Goal: Task Accomplishment & Management: Use online tool/utility

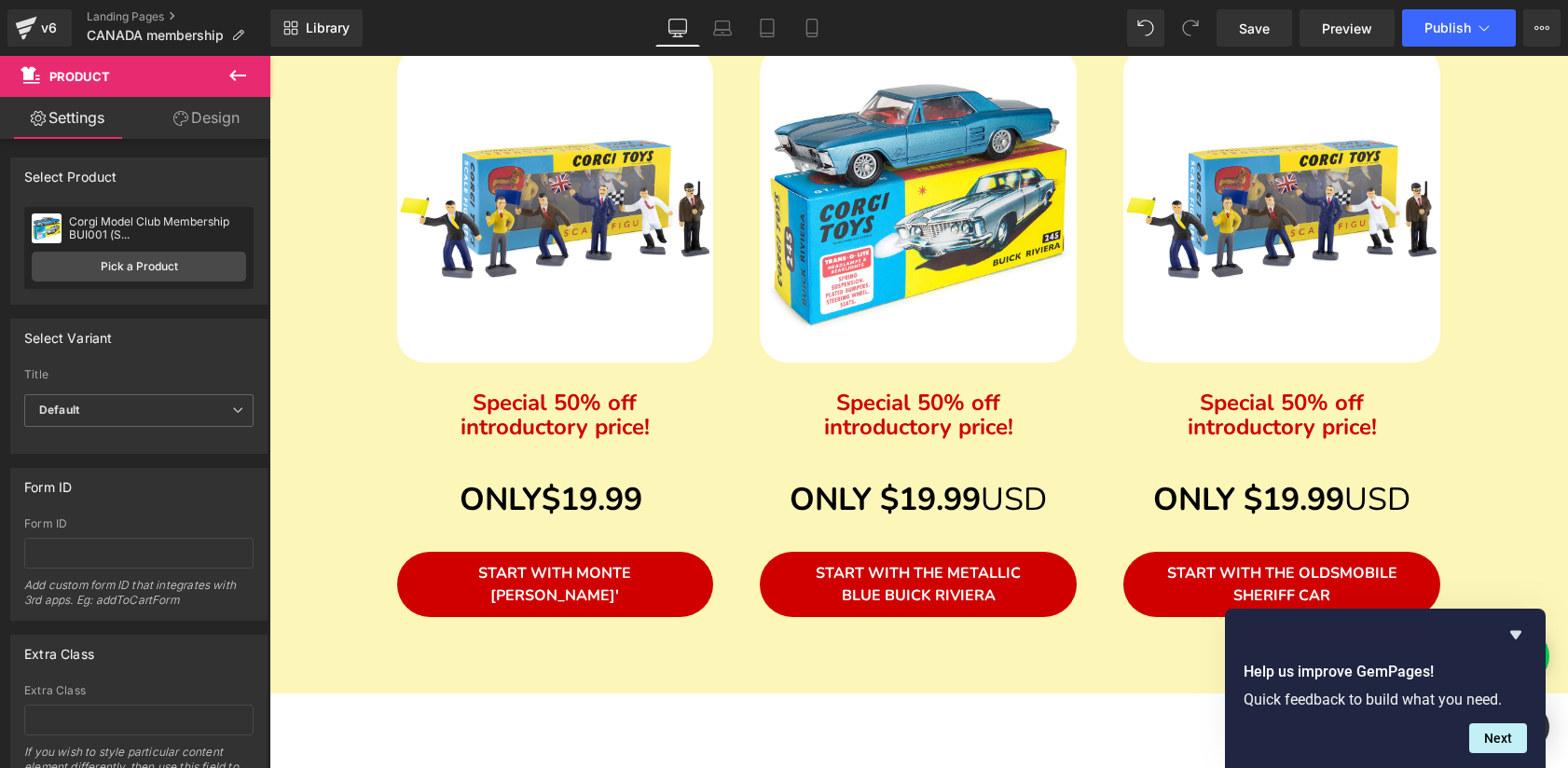
scroll to position [1140, 0]
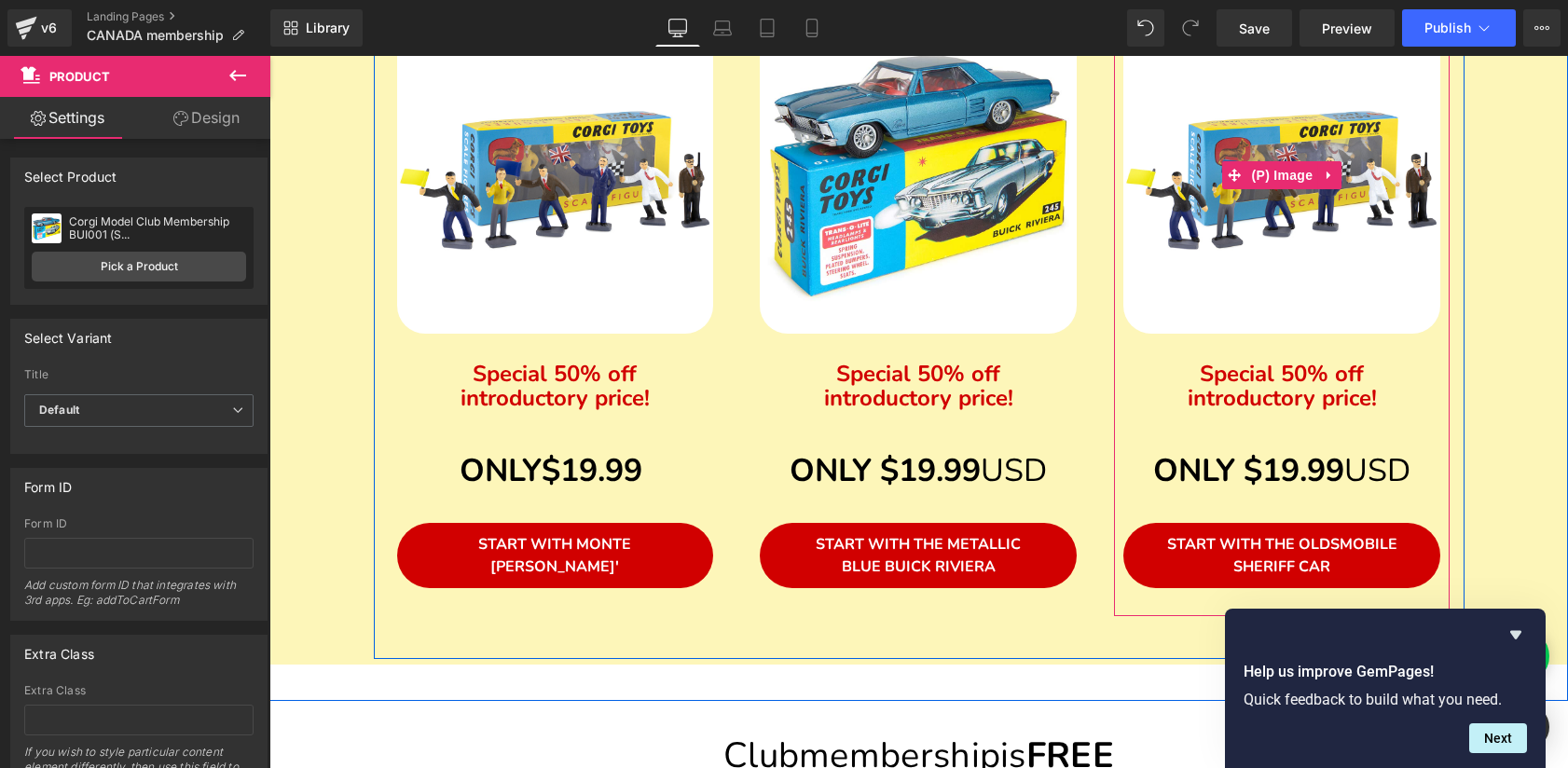
click at [1330, 252] on img at bounding box center [1281, 174] width 317 height 317
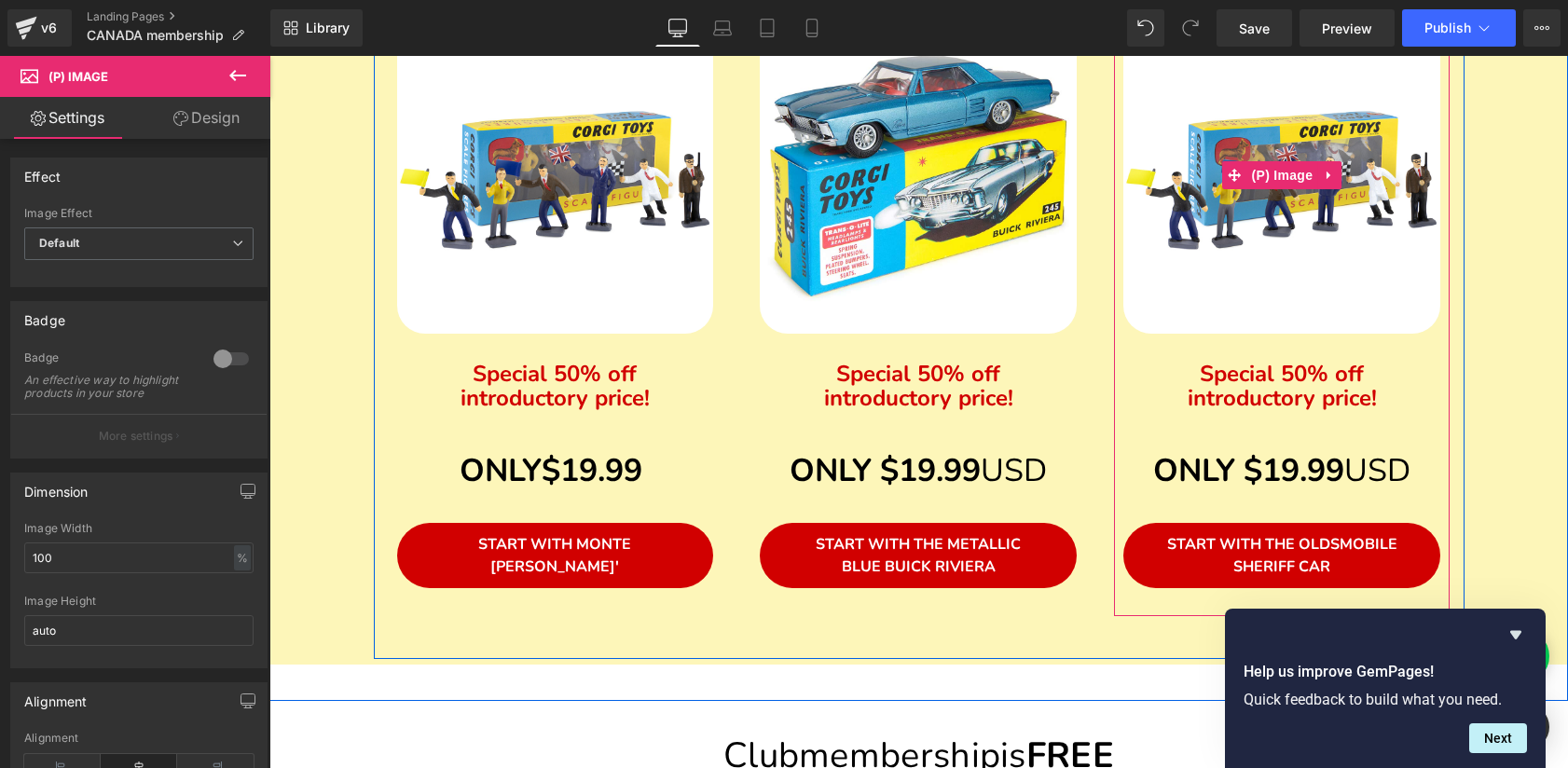
scroll to position [941, 0]
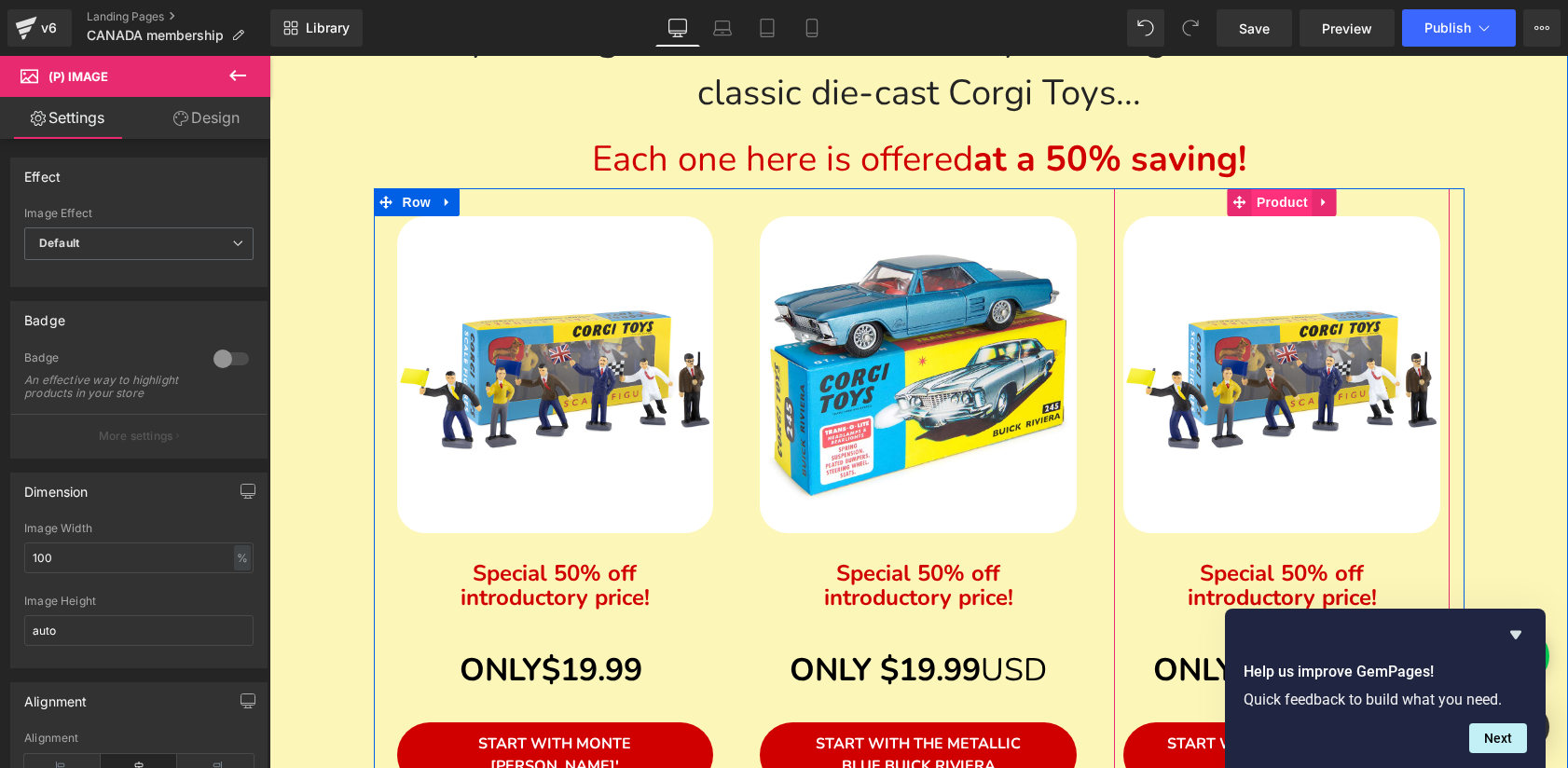
click at [1275, 203] on span "Product" at bounding box center [1282, 202] width 61 height 28
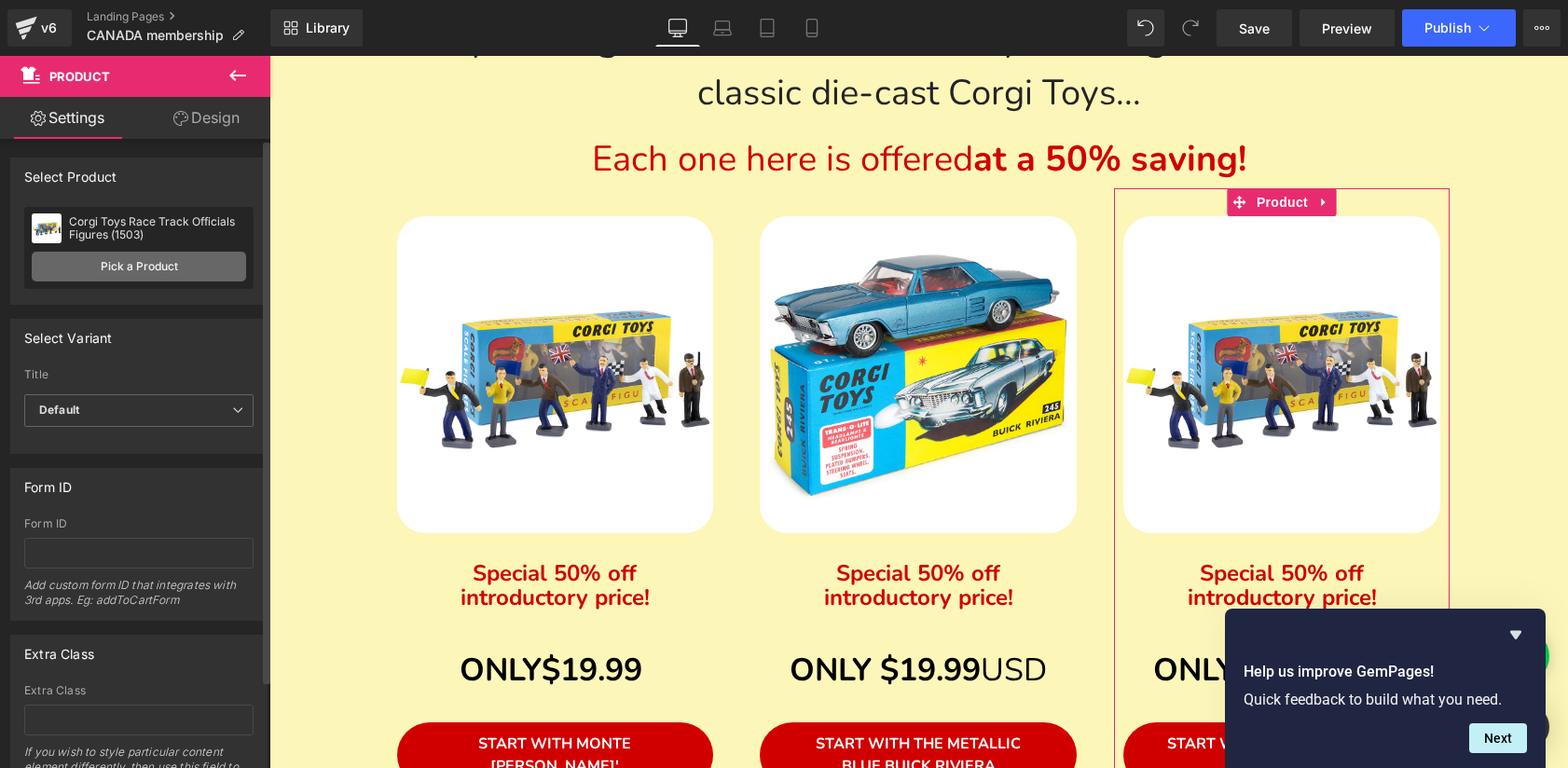
click at [124, 264] on link "Pick a Product" at bounding box center [139, 267] width 215 height 30
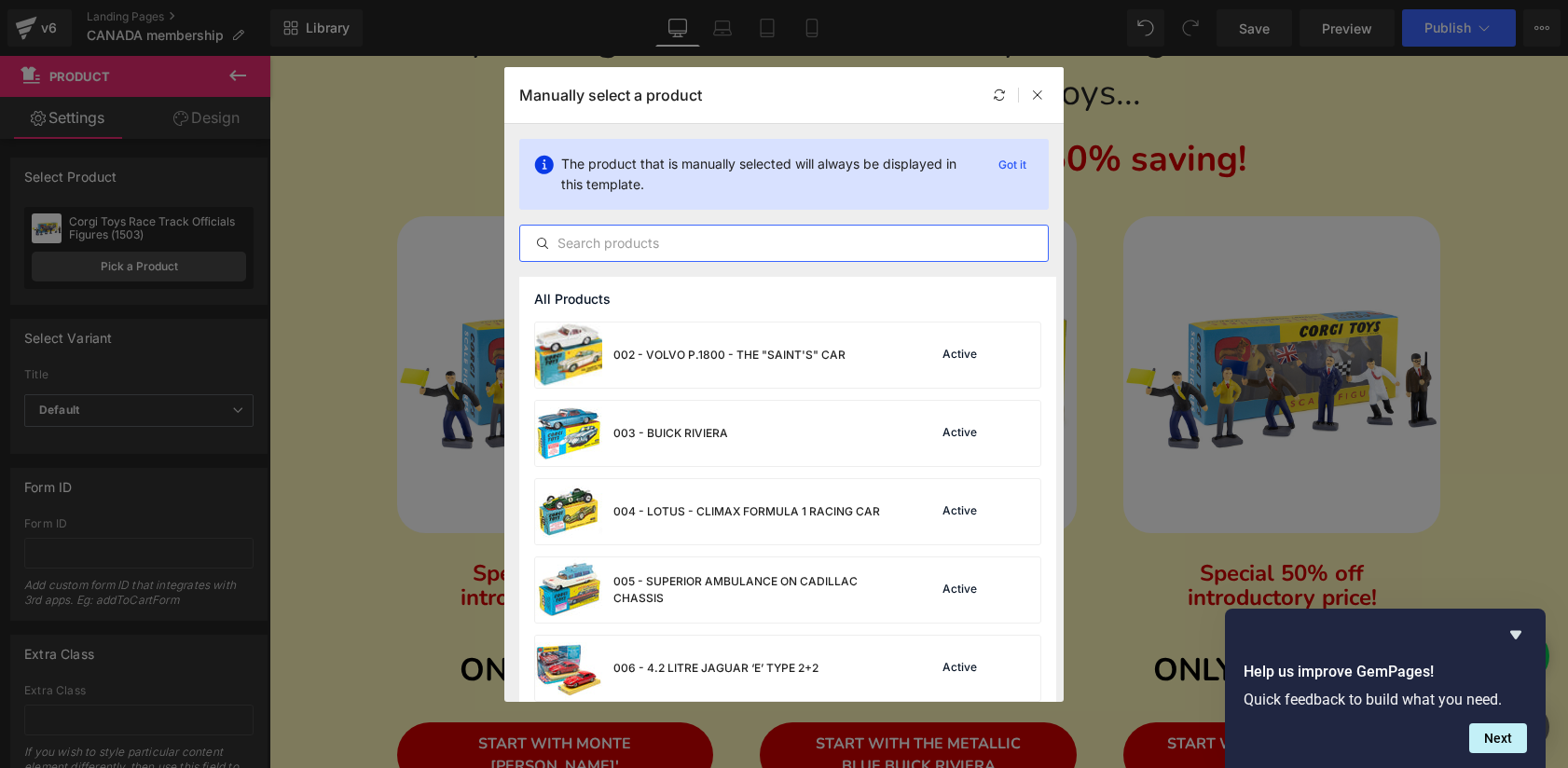
click at [678, 244] on input "text" at bounding box center [784, 243] width 527 height 22
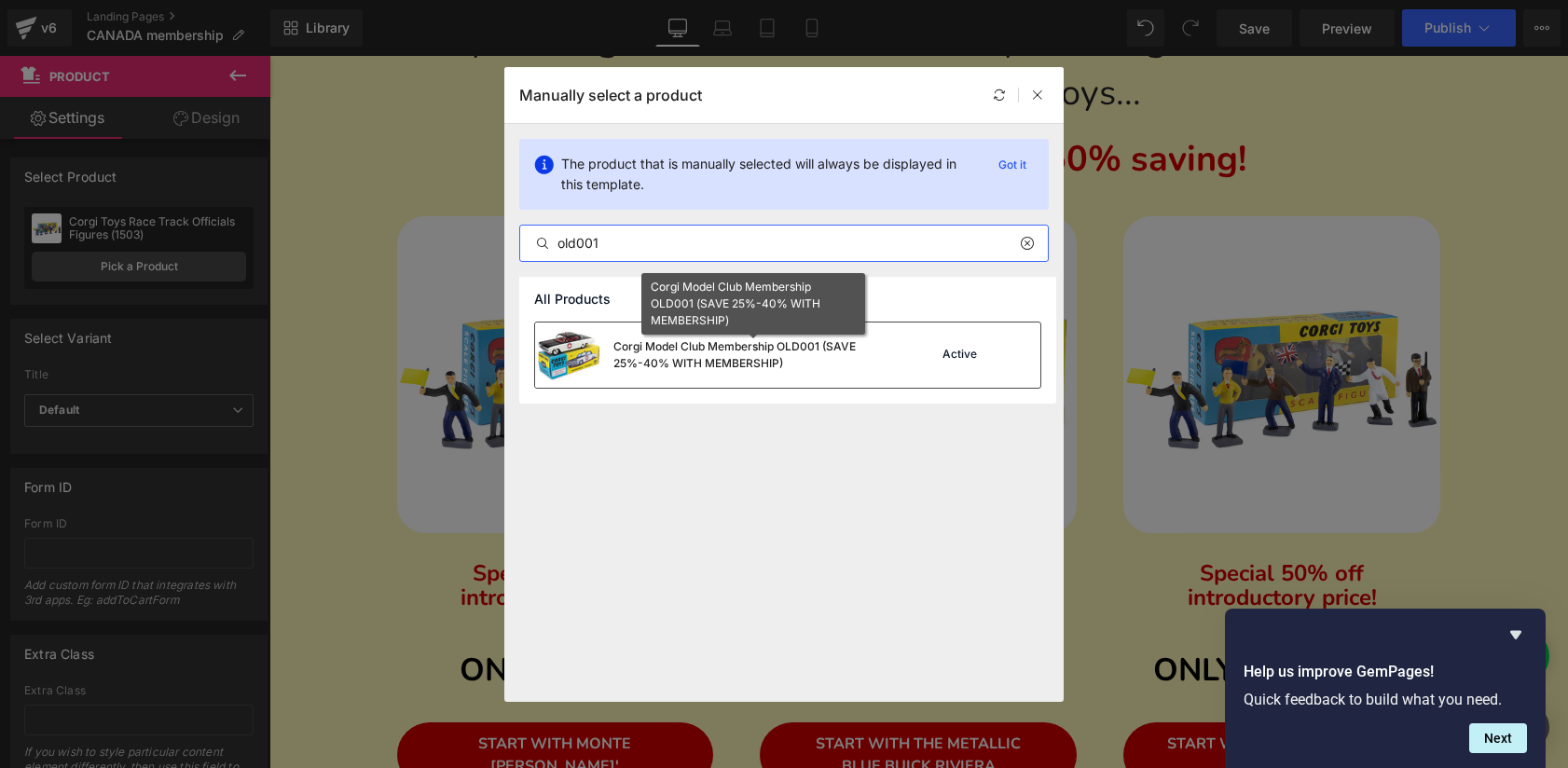
type input "old001"
click at [730, 350] on div "Corgi Model Club Membership OLD001 (SAVE 25%-40% WITH MEMBERSHIP)" at bounding box center [753, 355] width 280 height 34
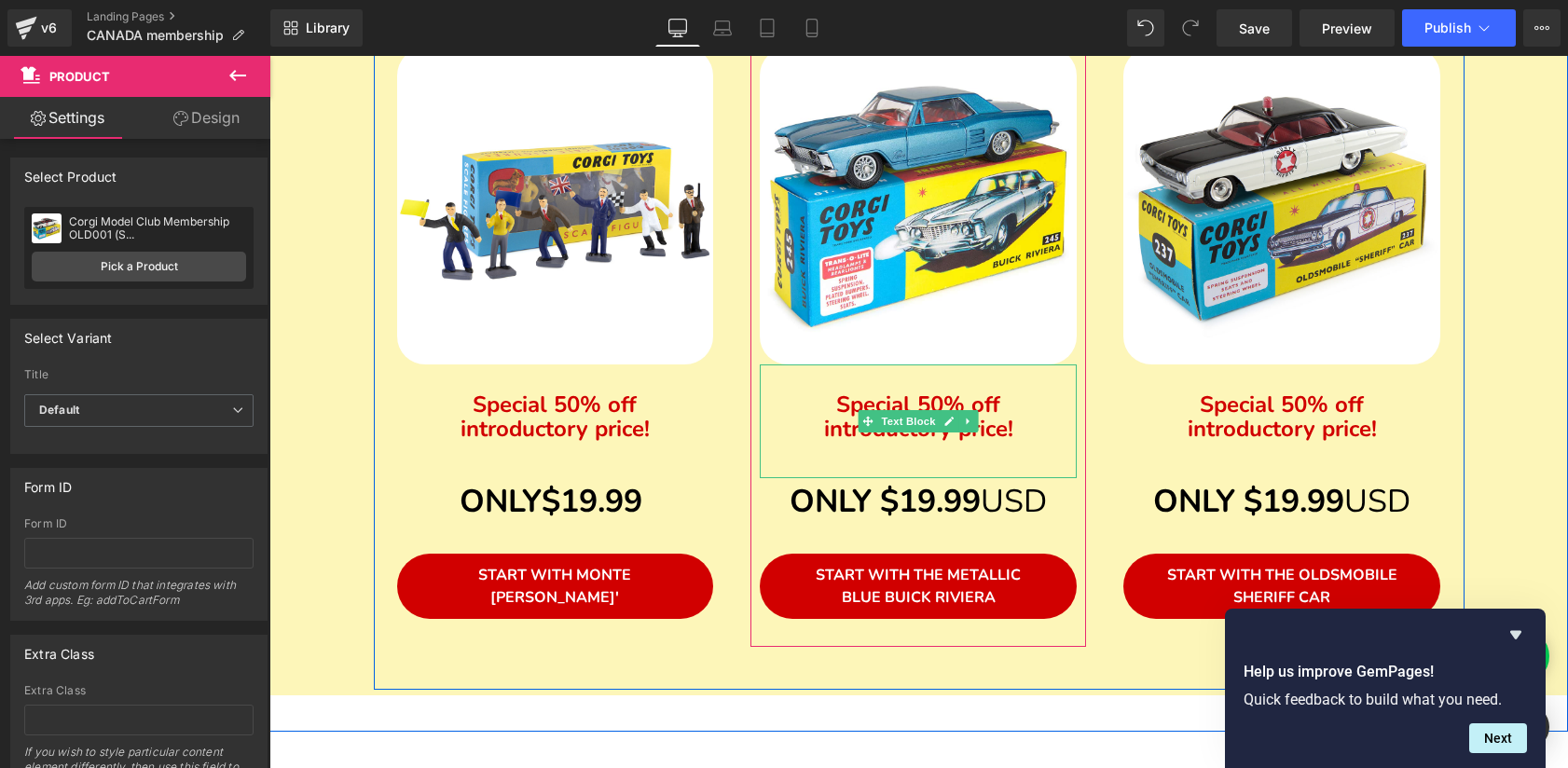
scroll to position [1102, 0]
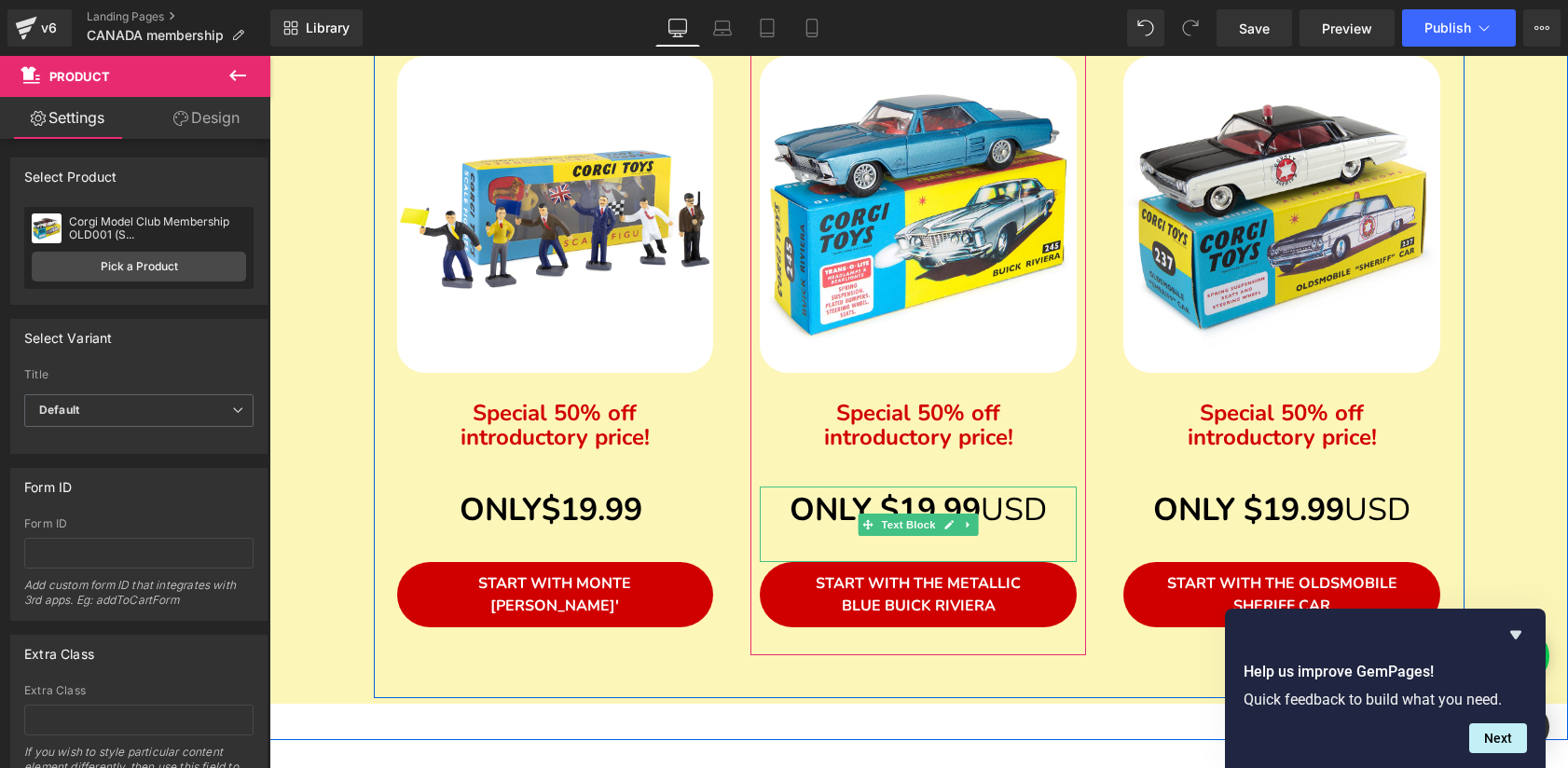
click at [1054, 512] on p "ONLY $19.99 USD" at bounding box center [917, 510] width 317 height 47
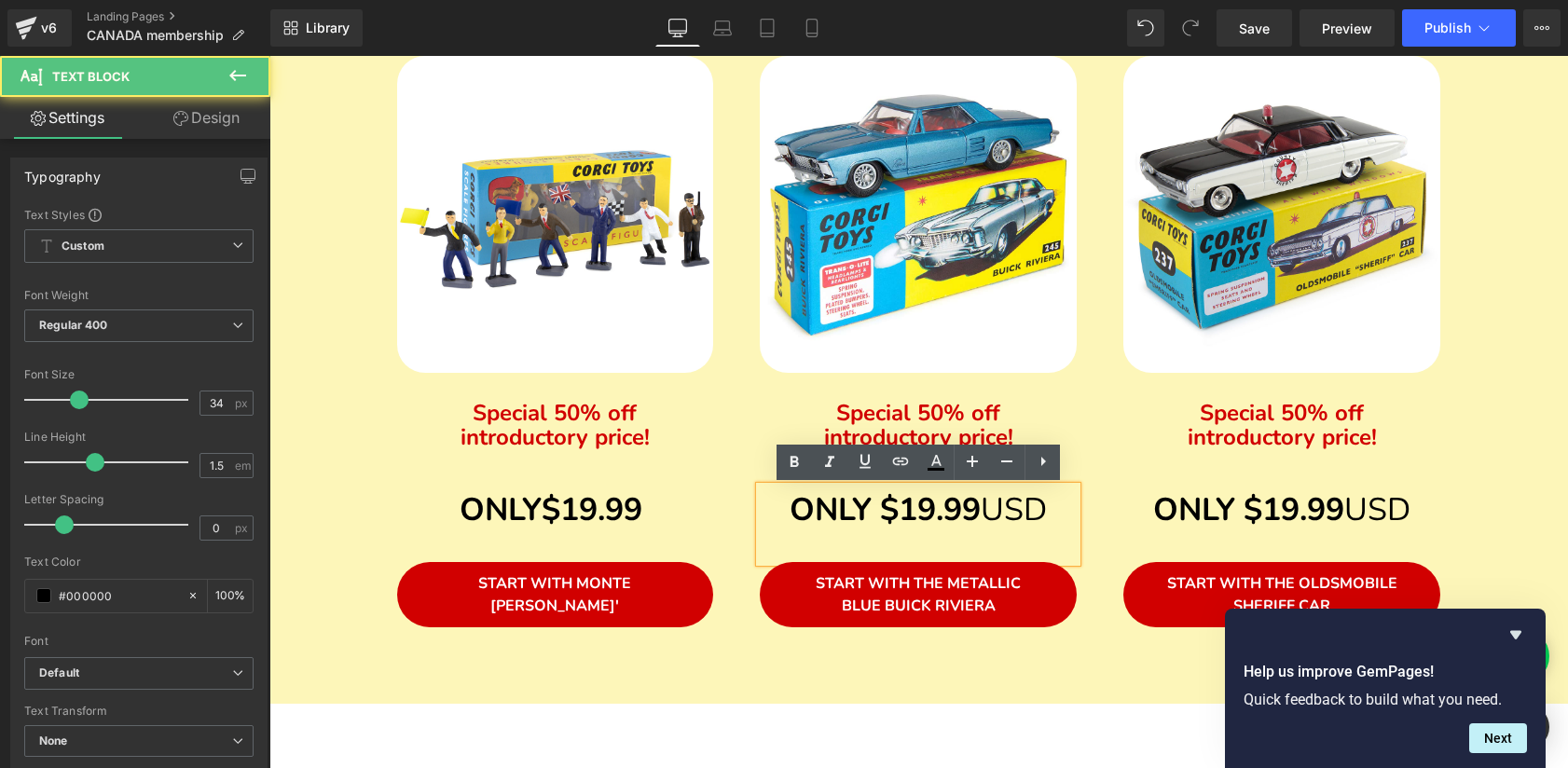
click at [1047, 512] on span "USD" at bounding box center [1014, 510] width 66 height 43
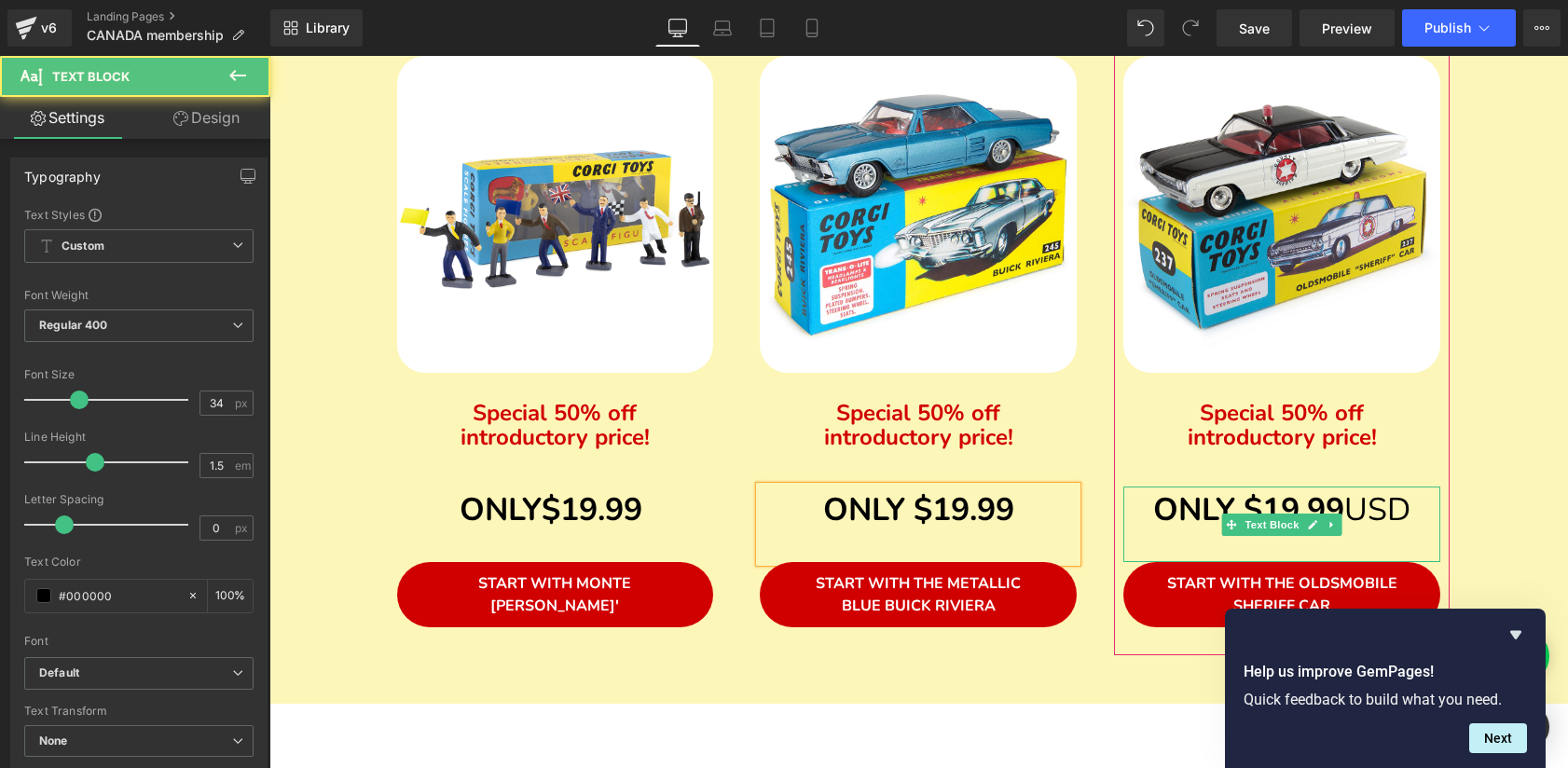
click at [1376, 523] on span "USD" at bounding box center [1377, 510] width 66 height 43
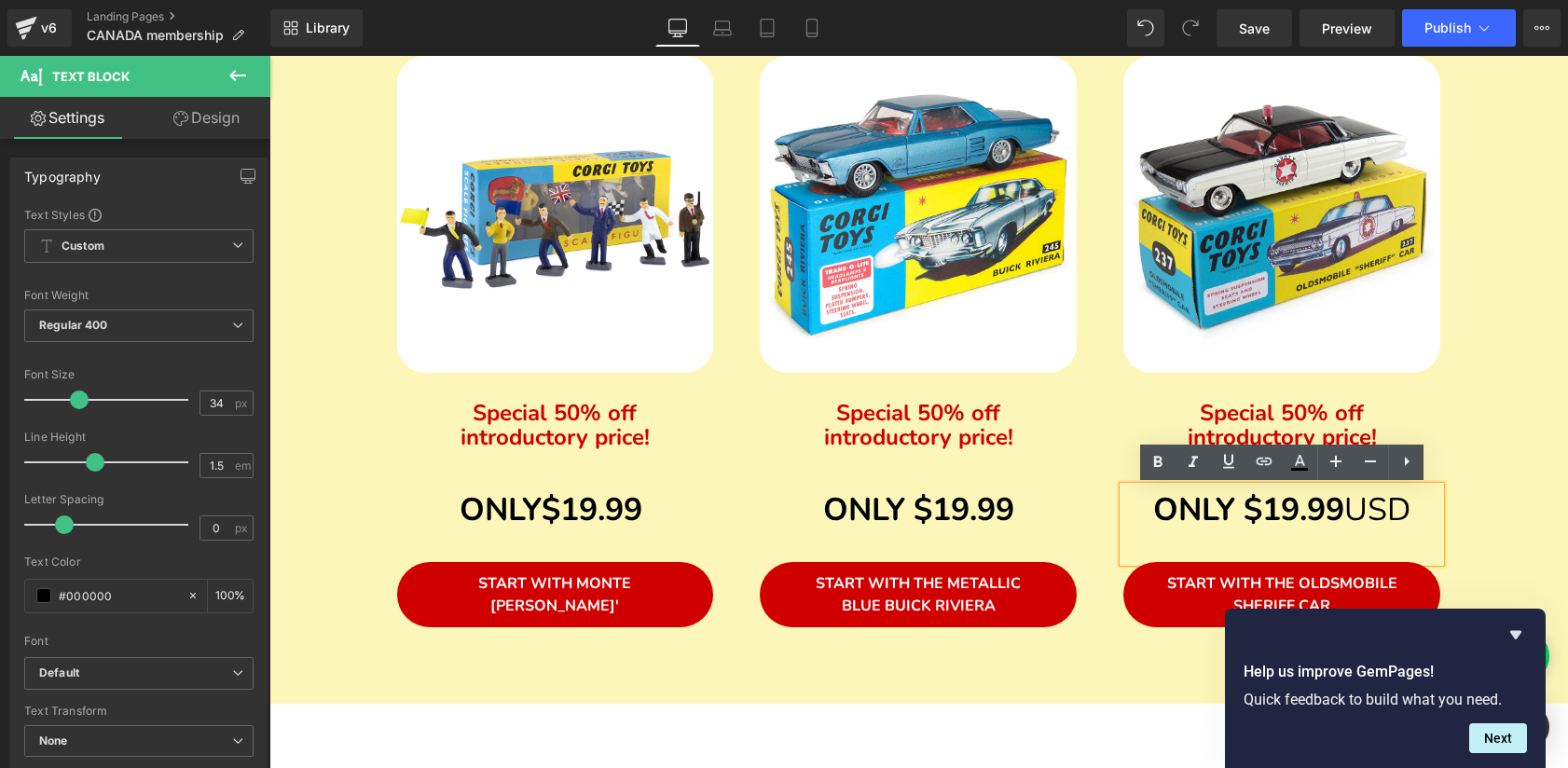
click at [1418, 514] on p "ONLY $19.99 USD" at bounding box center [1281, 510] width 317 height 47
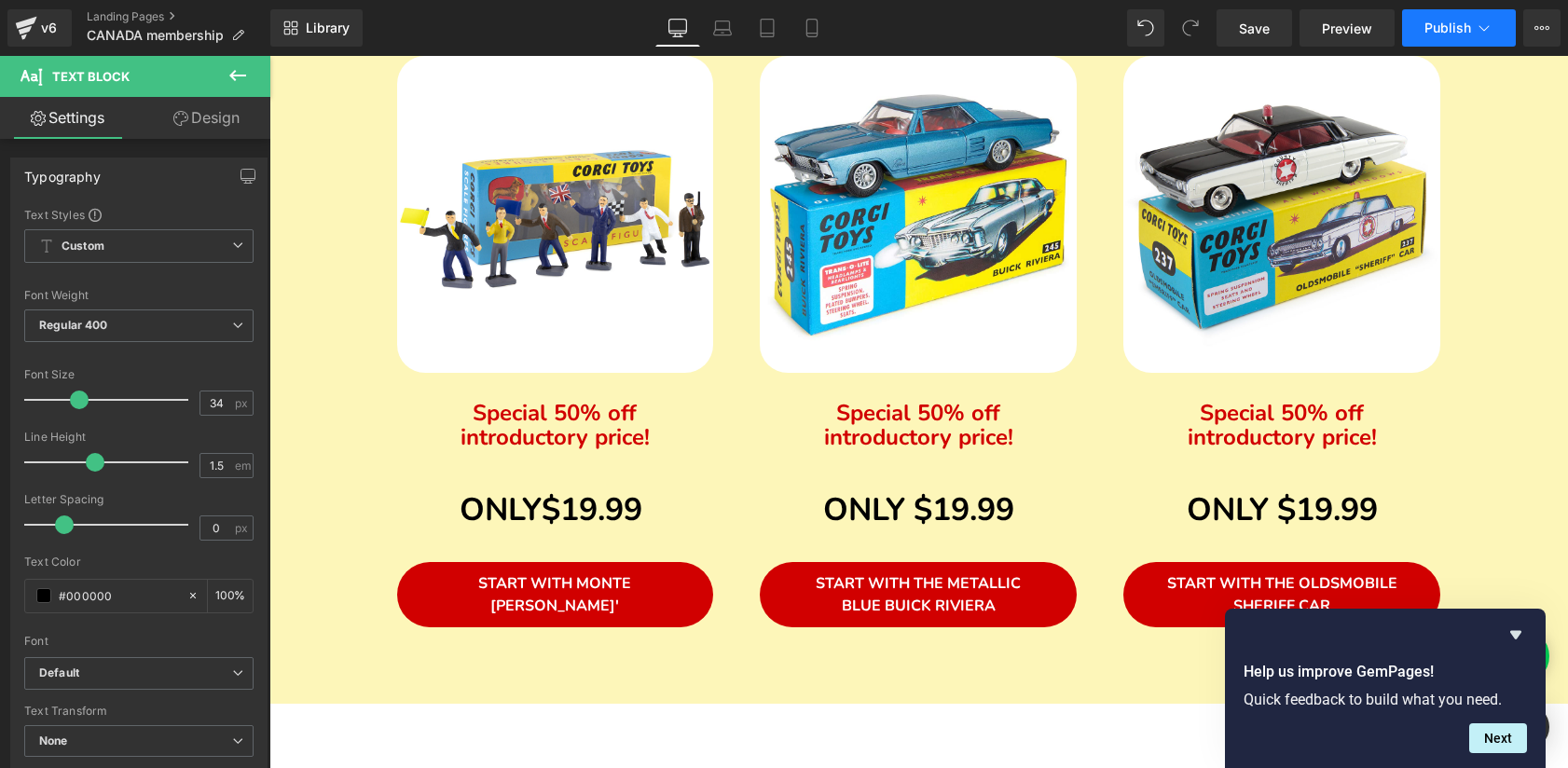
click at [1421, 24] on button "Publish" at bounding box center [1459, 28] width 114 height 38
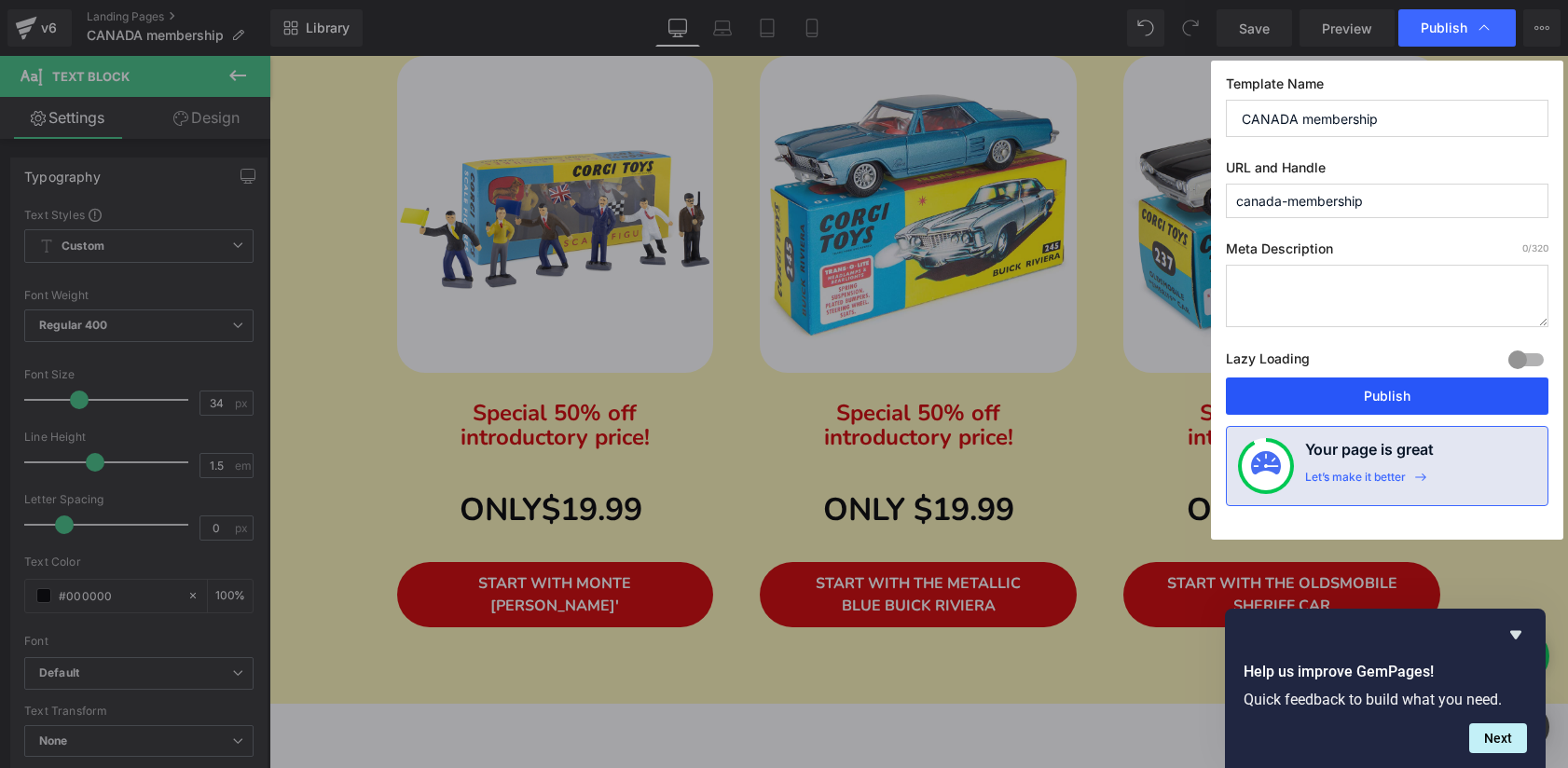
click at [1361, 400] on button "Publish" at bounding box center [1387, 396] width 322 height 38
